Goal: Task Accomplishment & Management: Manage account settings

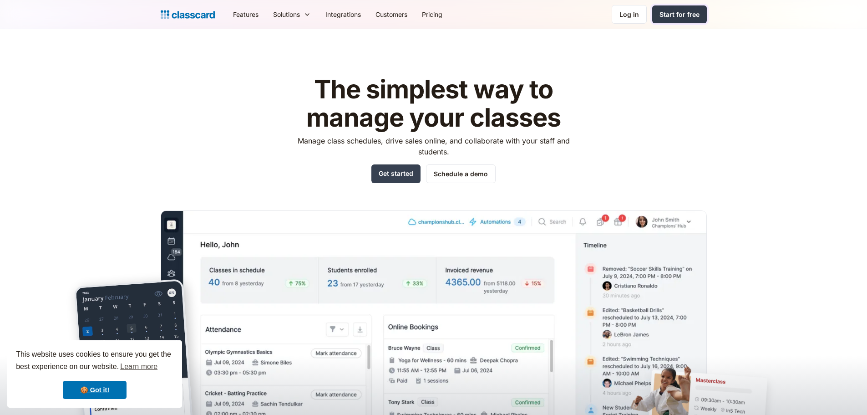
click at [675, 16] on div "Start for free" at bounding box center [679, 15] width 40 height 10
click at [390, 170] on link "Get started" at bounding box center [395, 173] width 49 height 19
click at [627, 16] on div "Log in" at bounding box center [629, 15] width 20 height 10
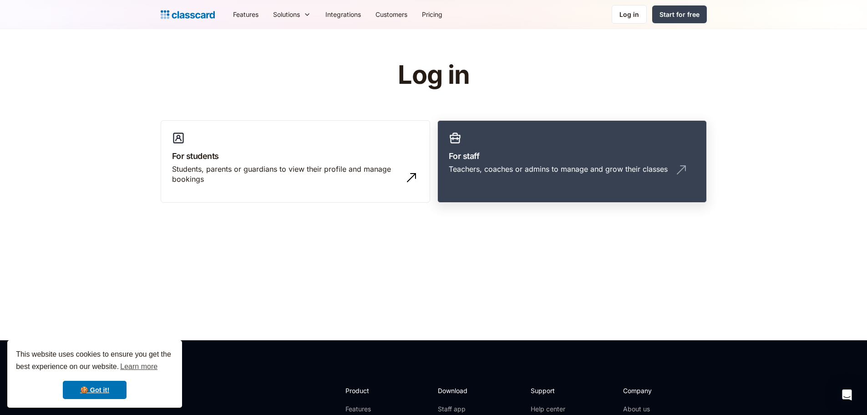
click at [585, 166] on div "Teachers, coaches or admins to manage and grow their classes" at bounding box center [558, 169] width 219 height 10
